Goal: Task Accomplishment & Management: Complete application form

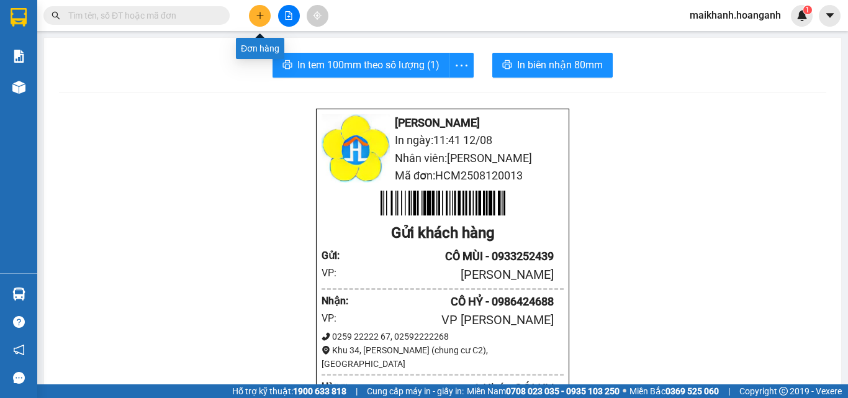
click at [263, 13] on icon "plus" at bounding box center [260, 15] width 9 height 9
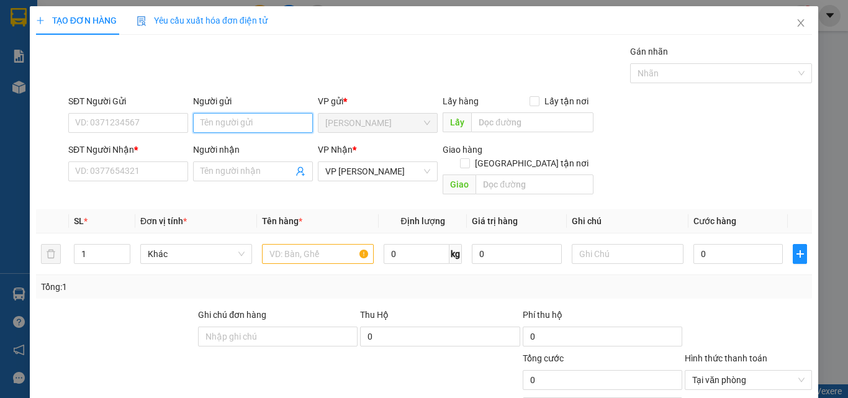
click at [223, 122] on input "Người gửi" at bounding box center [253, 123] width 120 height 20
type input "VIỆT SIN"
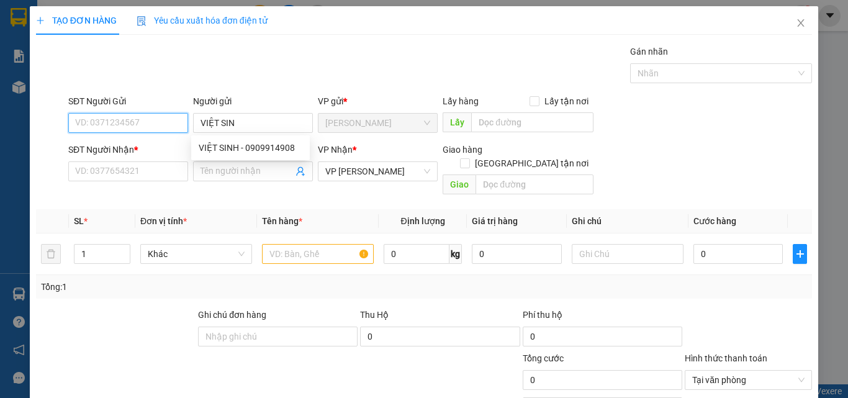
click at [127, 117] on input "SĐT Người Gửi" at bounding box center [128, 123] width 120 height 20
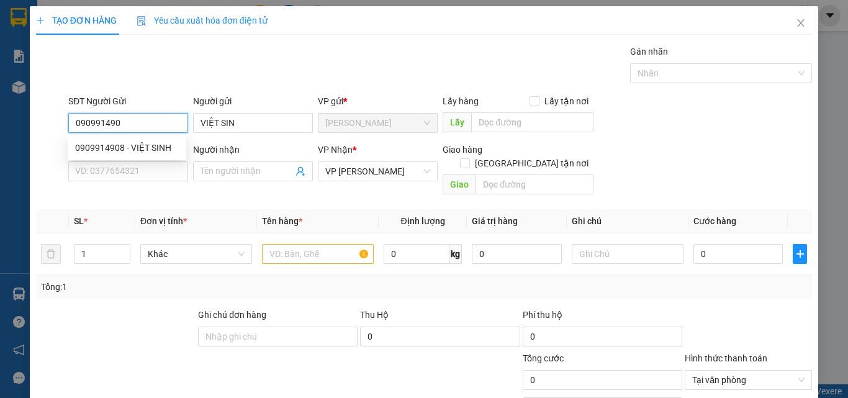
type input "0909914908"
click at [109, 144] on div "0909914908 - VIỆT SINH" at bounding box center [127, 148] width 104 height 14
type input "VIỆT SINH"
type input "30.000"
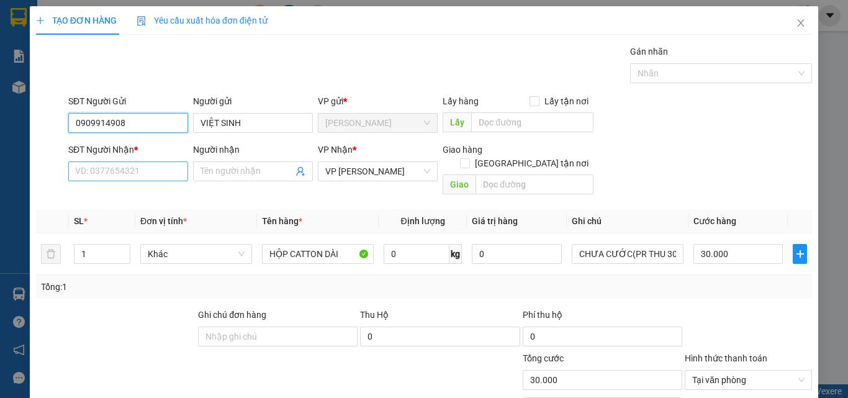
type input "0909914908"
click at [120, 170] on input "SĐT Người Nhận *" at bounding box center [128, 171] width 120 height 20
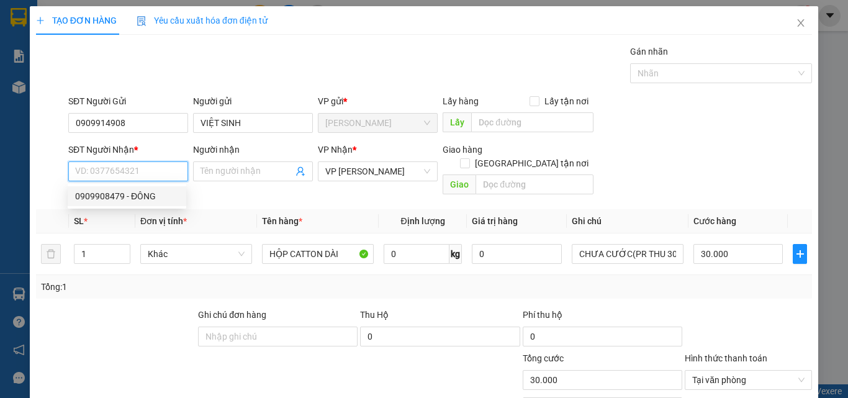
click at [119, 194] on div "0909908479 - ĐÔNG" at bounding box center [127, 196] width 104 height 14
type input "0909908479"
type input "ĐÔNG"
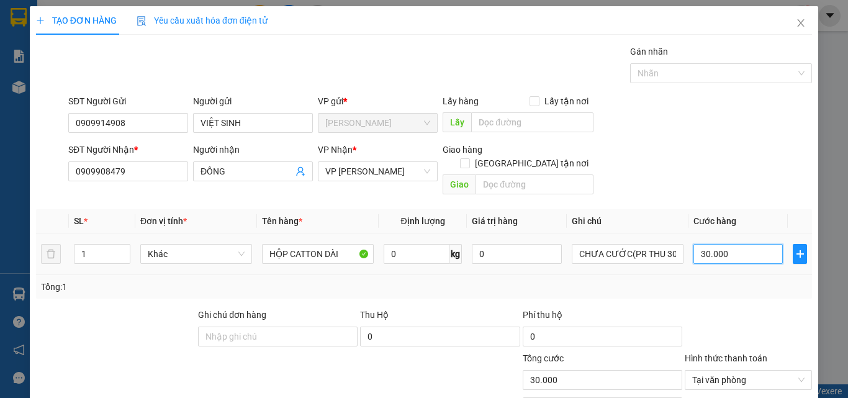
click at [737, 244] on input "30.000" at bounding box center [738, 254] width 89 height 20
type input "0"
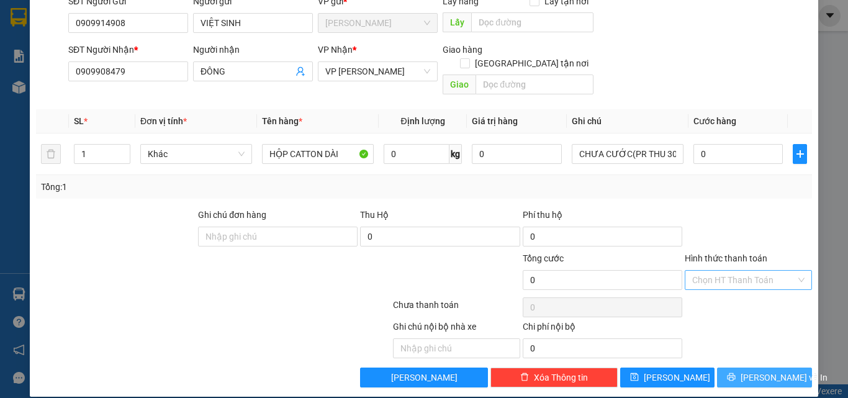
click at [772, 371] on span "[PERSON_NAME] và In" at bounding box center [784, 378] width 87 height 14
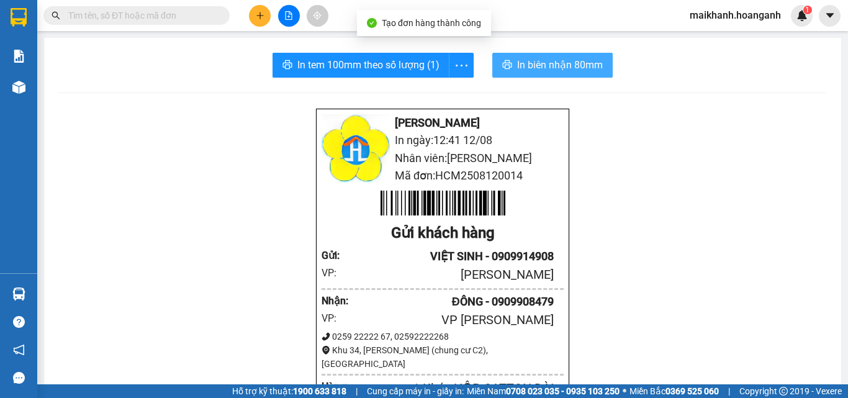
click at [563, 66] on span "In biên nhận 80mm" at bounding box center [560, 65] width 86 height 16
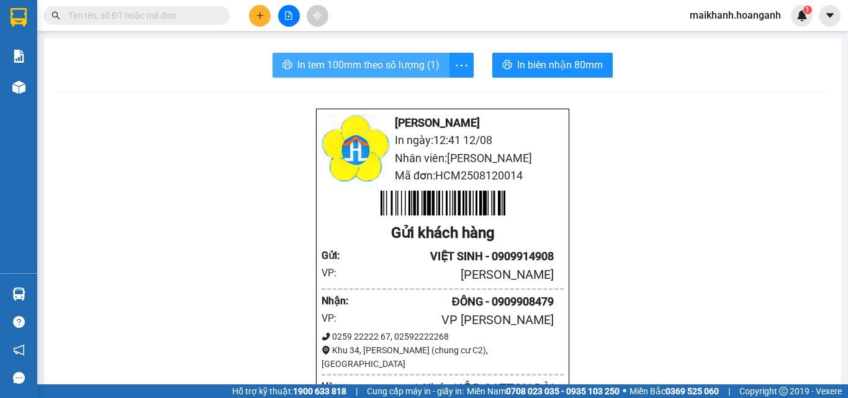
click at [379, 64] on span "In tem 100mm theo số lượng (1)" at bounding box center [368, 65] width 142 height 16
